Goal: Information Seeking & Learning: Learn about a topic

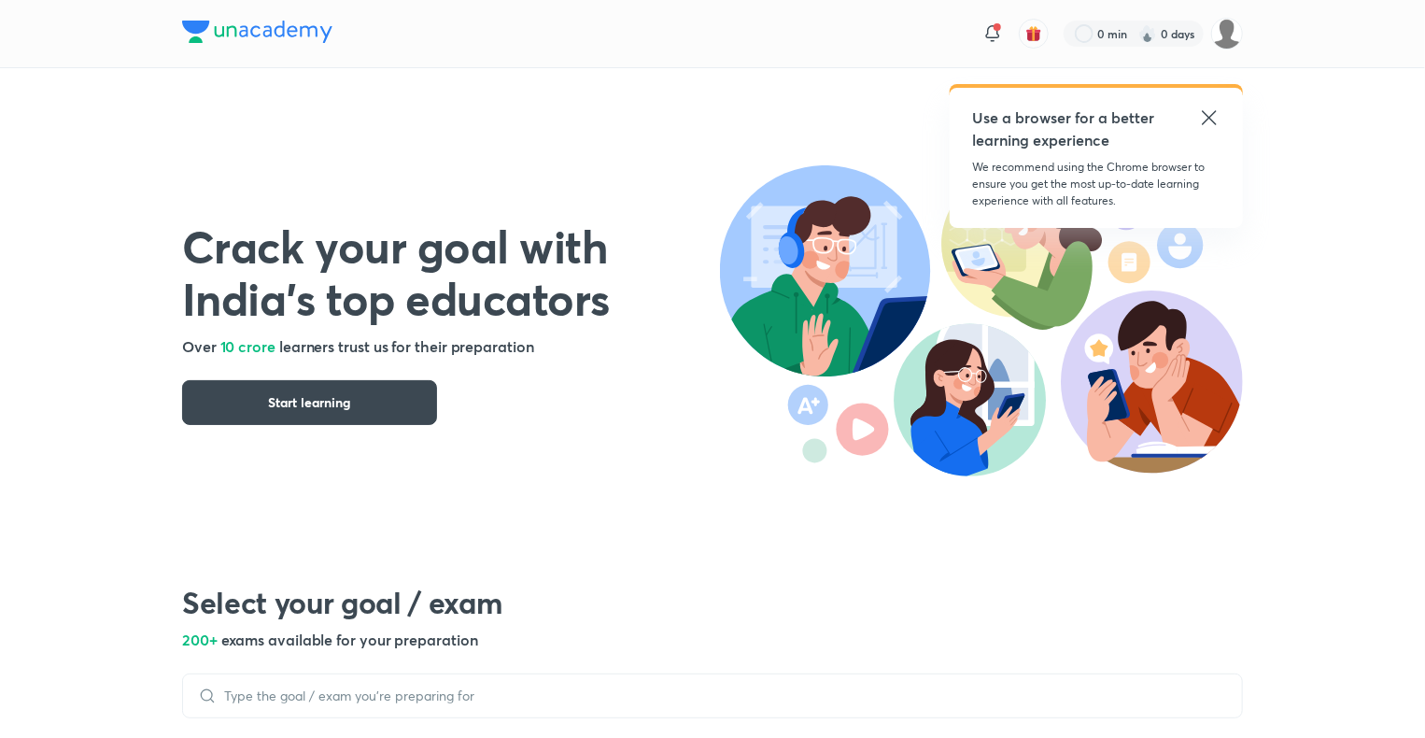
click at [1210, 117] on icon at bounding box center [1209, 117] width 14 height 14
click at [1209, 111] on icon at bounding box center [1209, 117] width 22 height 22
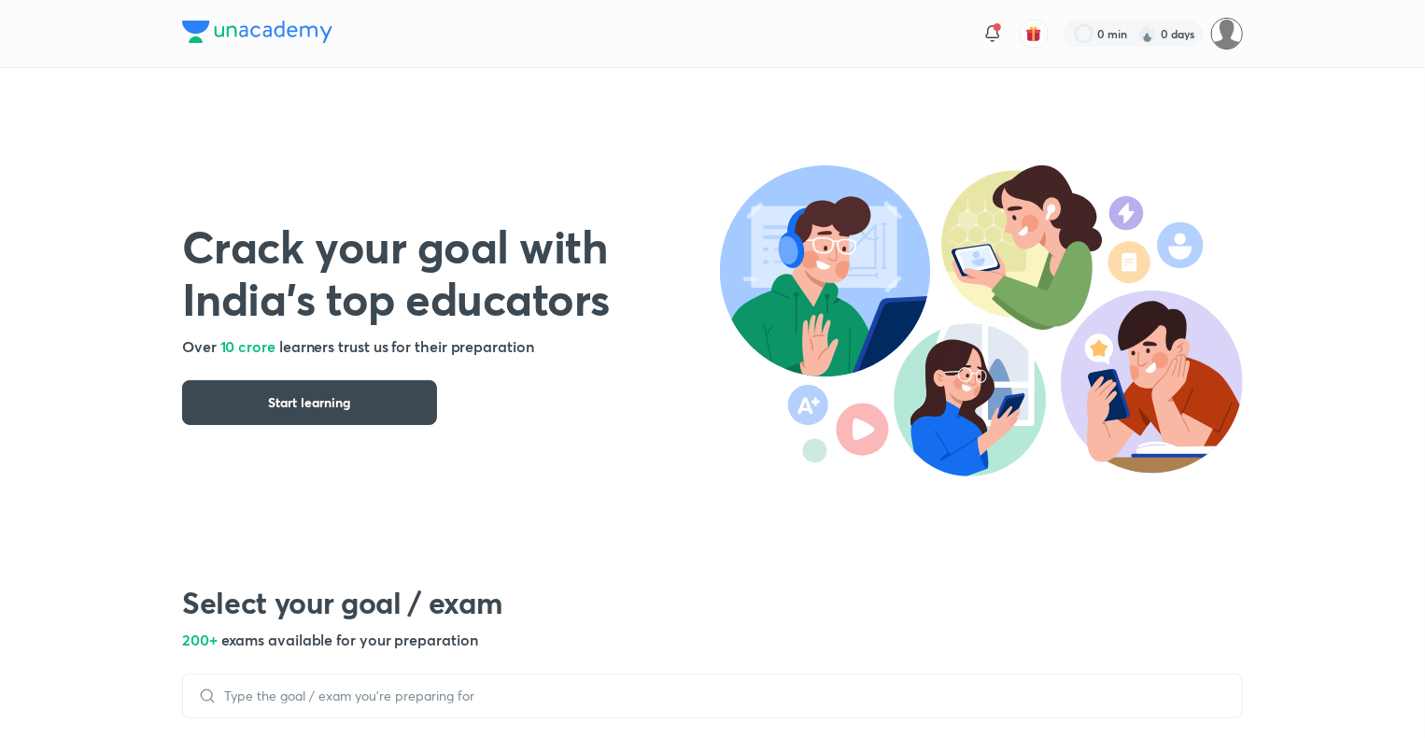
click at [1224, 36] on img at bounding box center [1227, 34] width 32 height 32
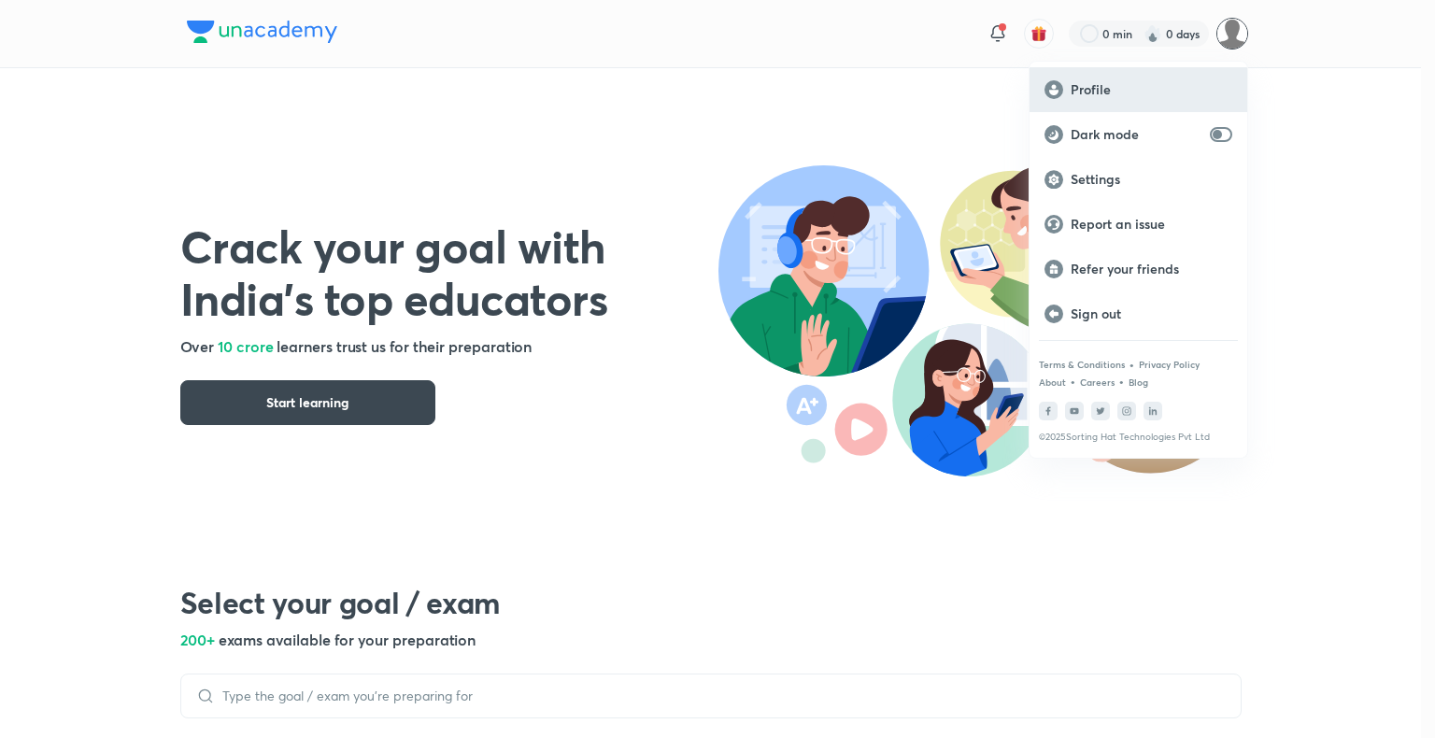
click at [1145, 99] on div "Profile" at bounding box center [1138, 89] width 218 height 45
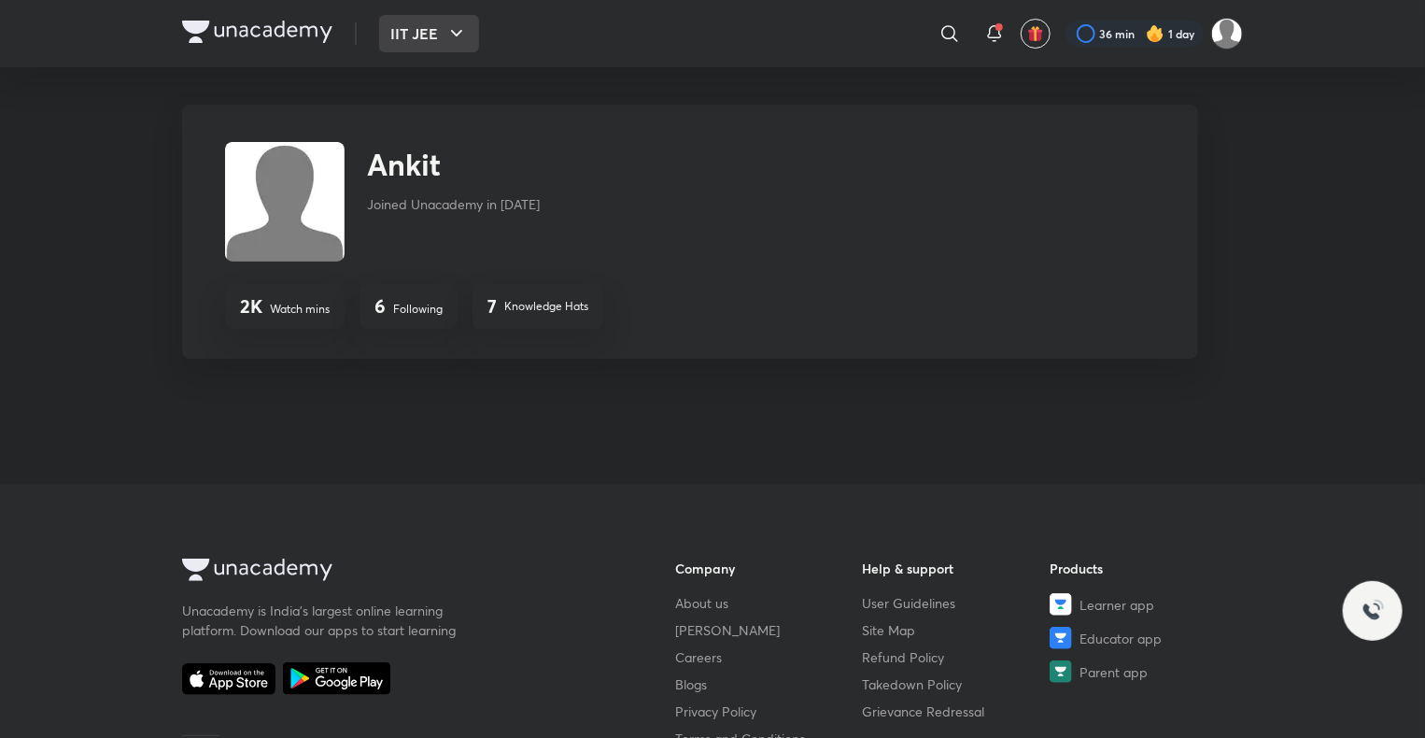
click at [445, 34] on button "IIT JEE" at bounding box center [429, 33] width 100 height 37
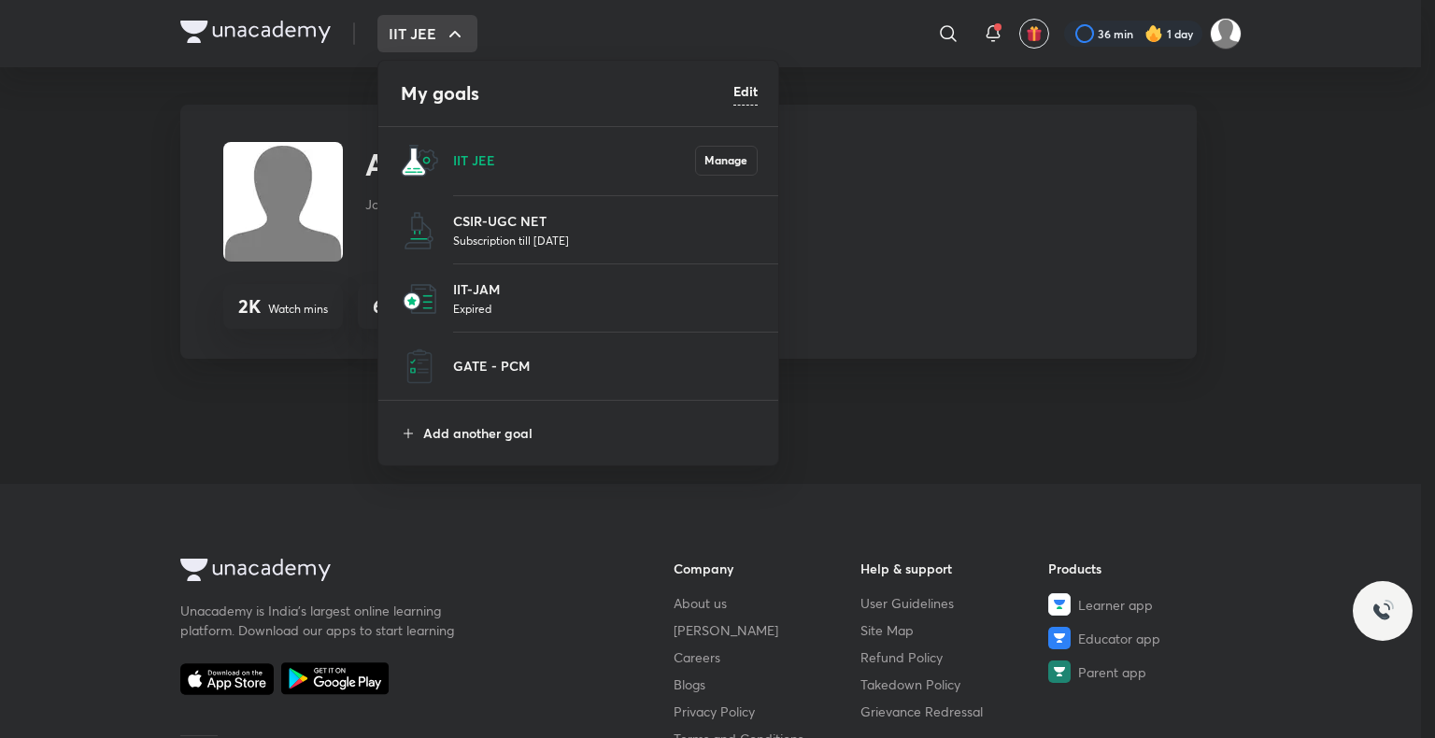
click at [519, 240] on p "Subscription till [DATE]" at bounding box center [605, 240] width 304 height 19
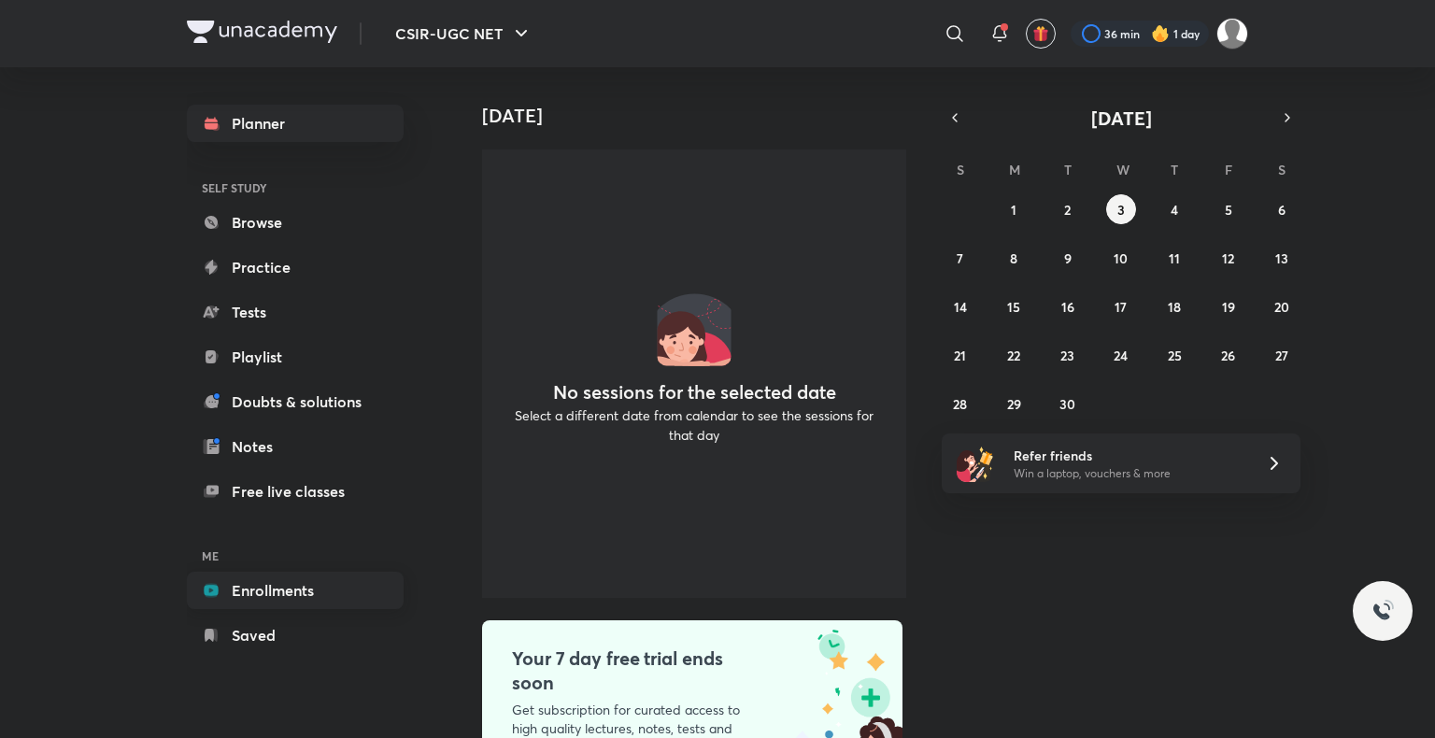
click at [276, 596] on link "Enrollments" at bounding box center [295, 590] width 217 height 37
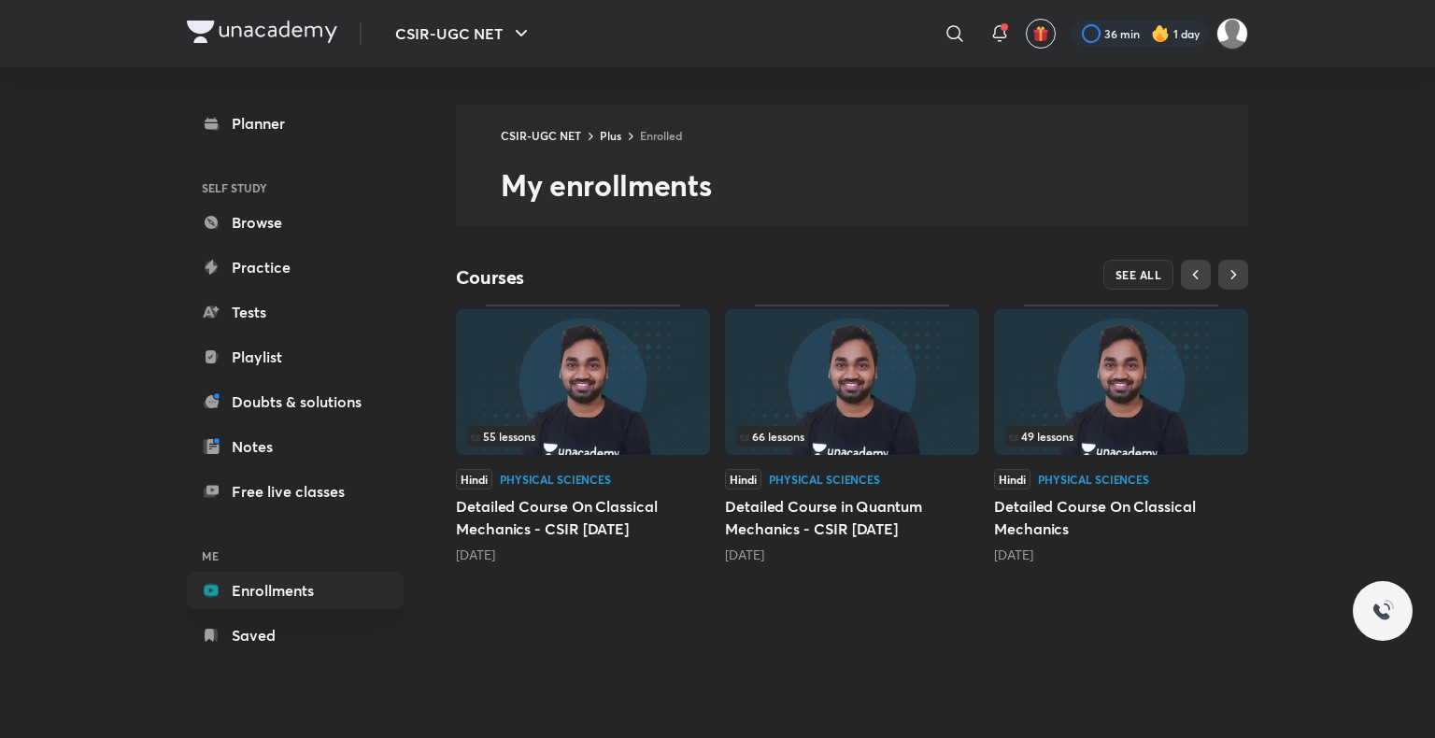
click at [628, 407] on img at bounding box center [583, 382] width 254 height 146
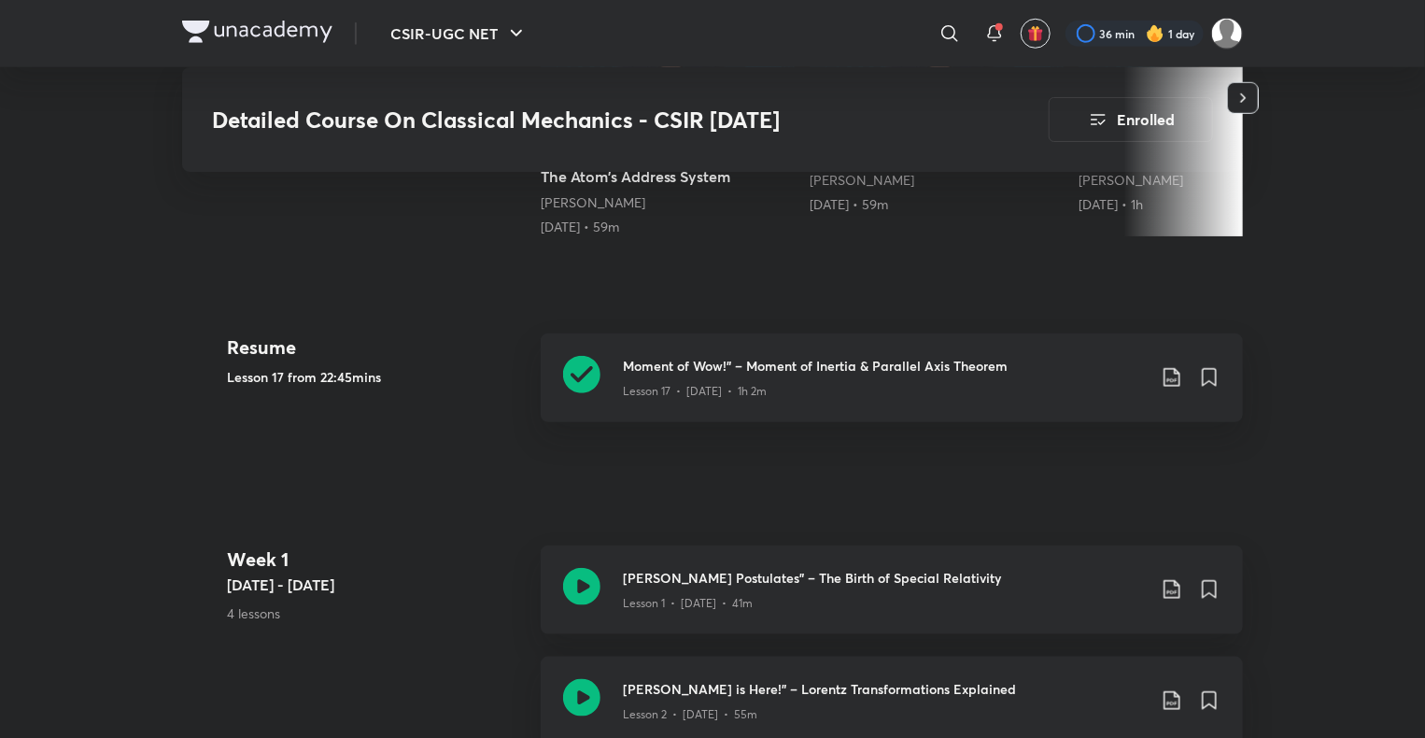
scroll to position [736, 0]
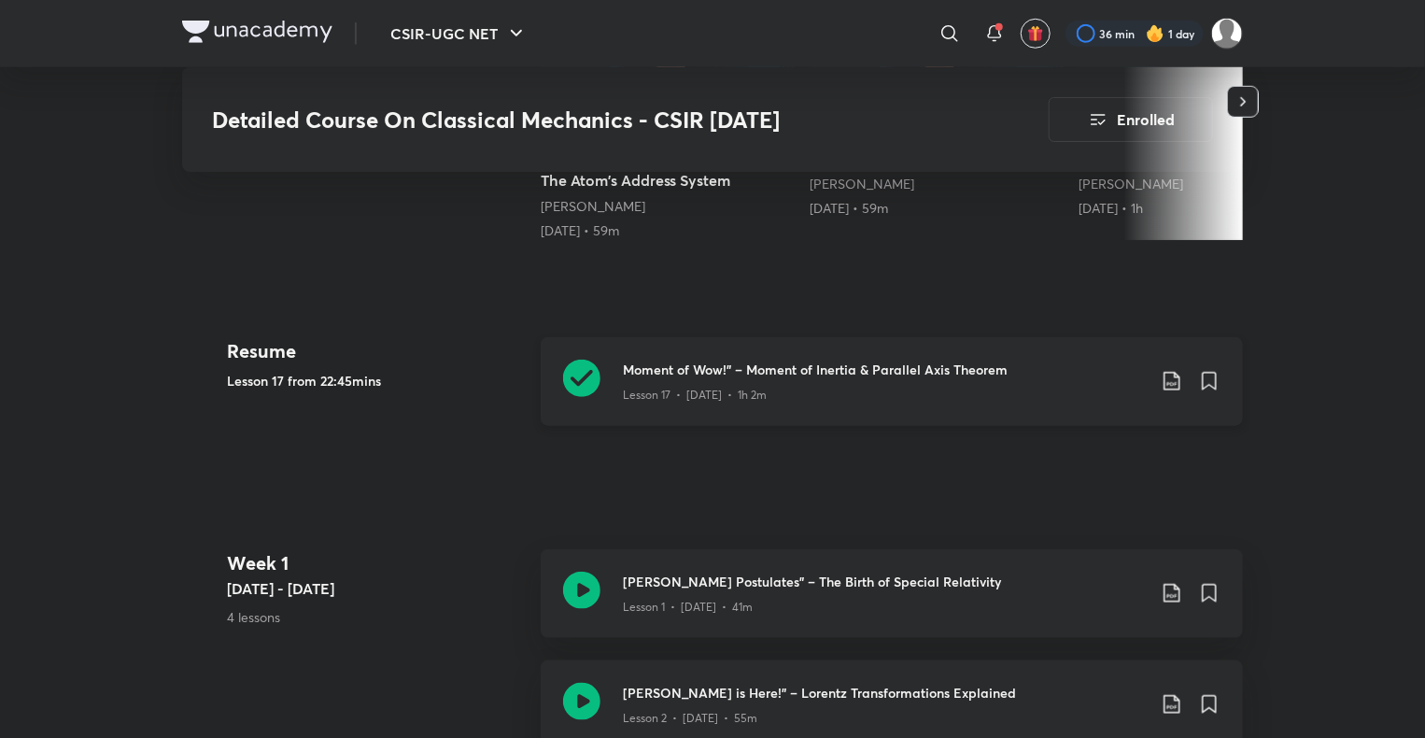
click at [675, 379] on h3 "Moment of Wow!” – Moment of Inertia & Parallel Axis Theorem" at bounding box center [884, 370] width 523 height 20
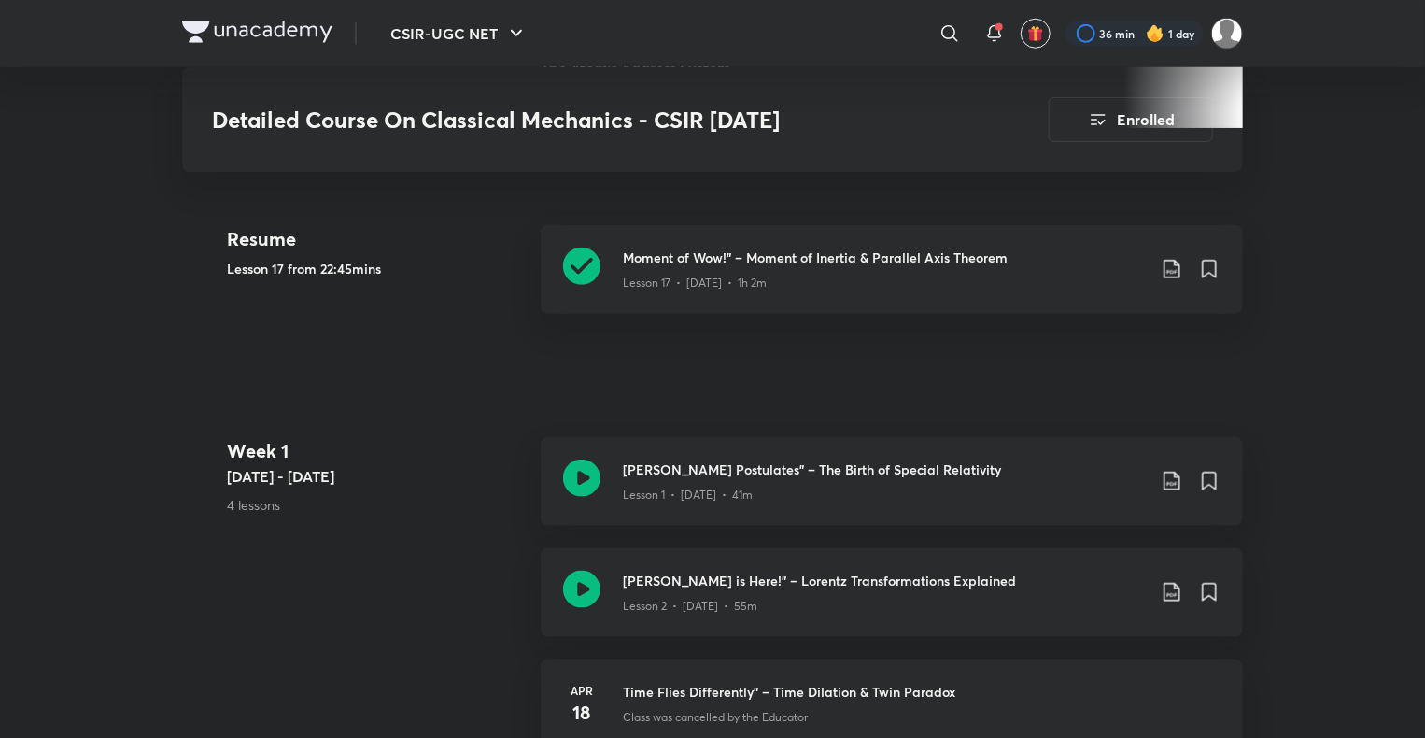
scroll to position [811, 0]
